Goal: Find specific page/section: Find specific page/section

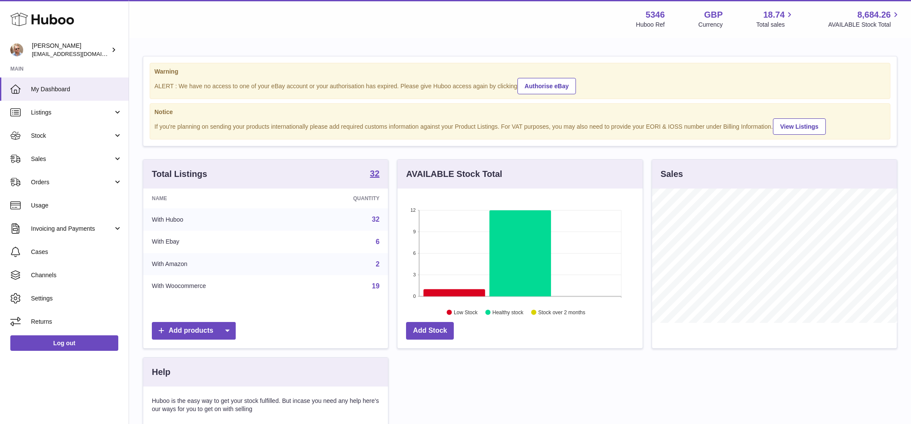
scroll to position [134, 245]
click at [60, 159] on span "Sales" at bounding box center [72, 159] width 82 height 8
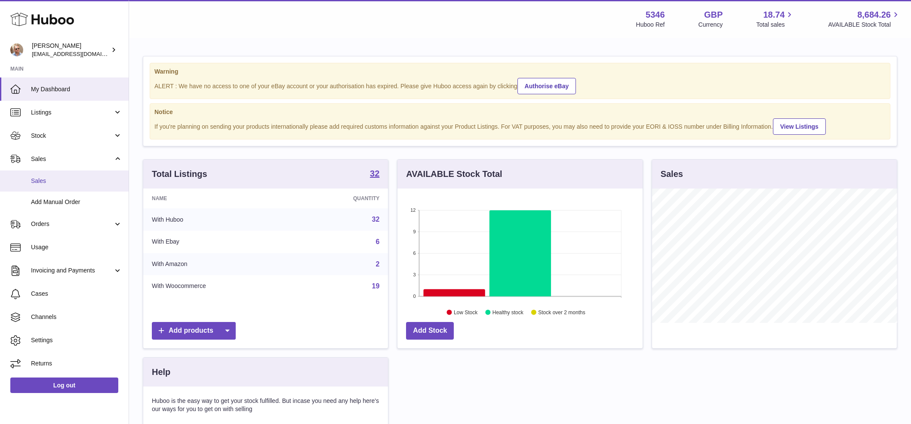
click at [58, 175] on link "Sales" at bounding box center [64, 180] width 129 height 21
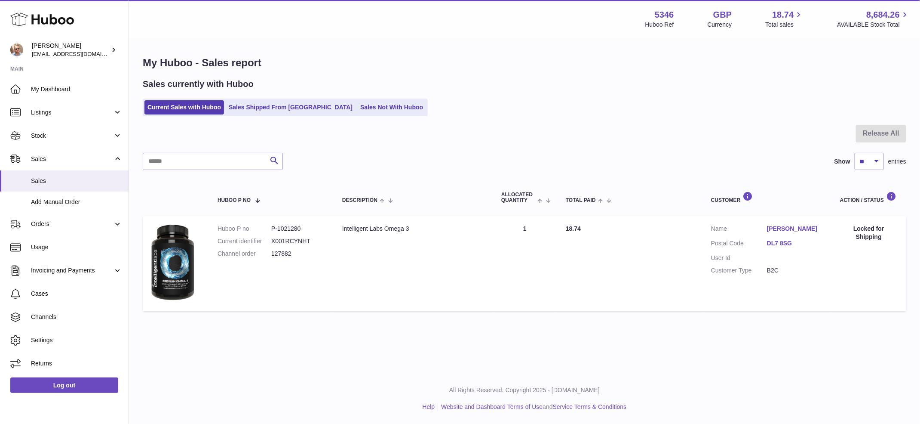
click at [365, 98] on div "Sales currently with Huboo Current Sales with Huboo Sales Shipped From [GEOGRAP…" at bounding box center [525, 97] width 764 height 38
click at [357, 107] on link "Sales Not With Huboo" at bounding box center [391, 107] width 69 height 14
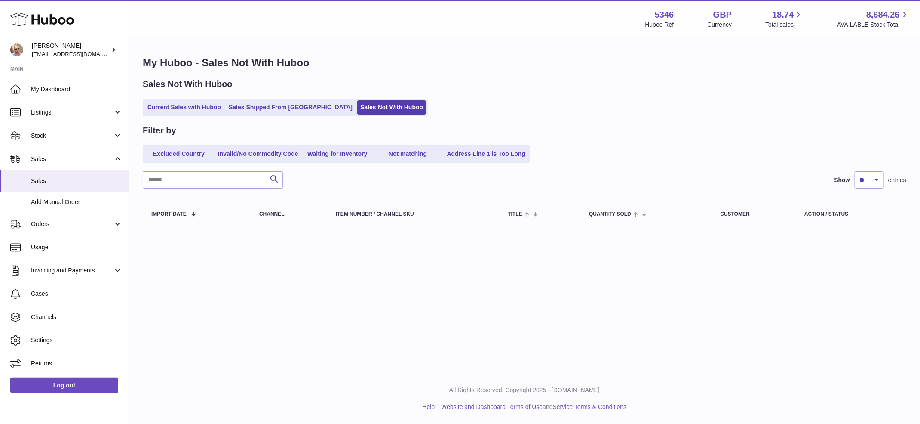
click at [658, 78] on div "Sales Not With Huboo" at bounding box center [525, 84] width 764 height 12
click at [669, 77] on div "My Huboo - Sales Not With Huboo Sales Not With Huboo Current Sales with Huboo S…" at bounding box center [524, 143] width 791 height 208
click at [662, 135] on div "Filter by" at bounding box center [525, 131] width 764 height 12
